Goal: Navigation & Orientation: Understand site structure

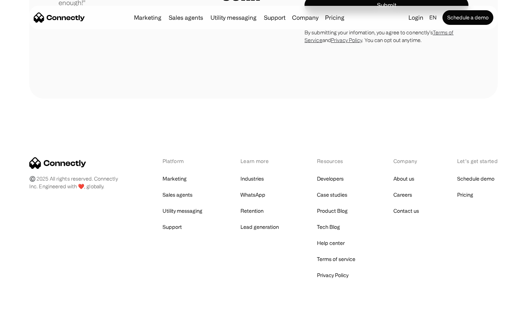
scroll to position [2038, 0]
